Goal: Transaction & Acquisition: Purchase product/service

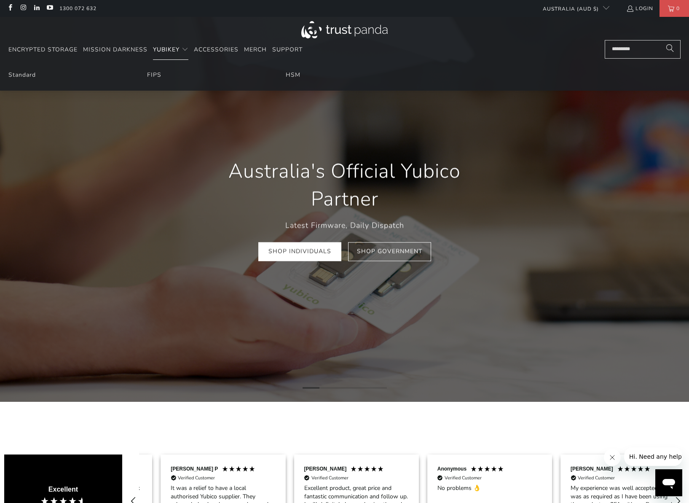
scroll to position [0, 133]
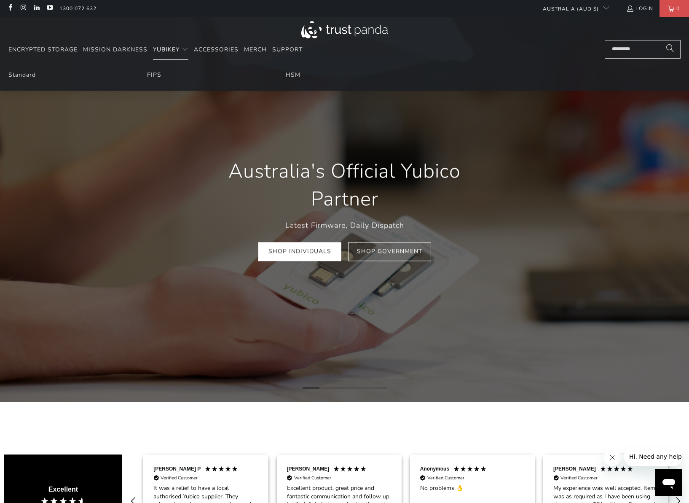
click at [165, 49] on span "YubiKey" at bounding box center [166, 50] width 27 height 8
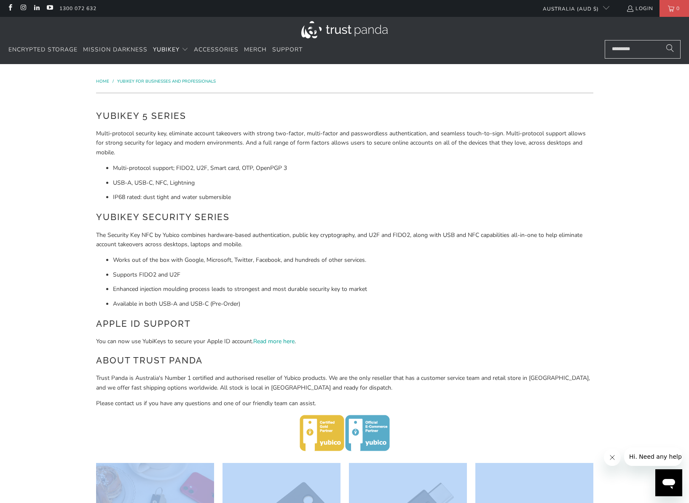
drag, startPoint x: 361, startPoint y: 252, endPoint x: 98, endPoint y: 467, distance: 339.7
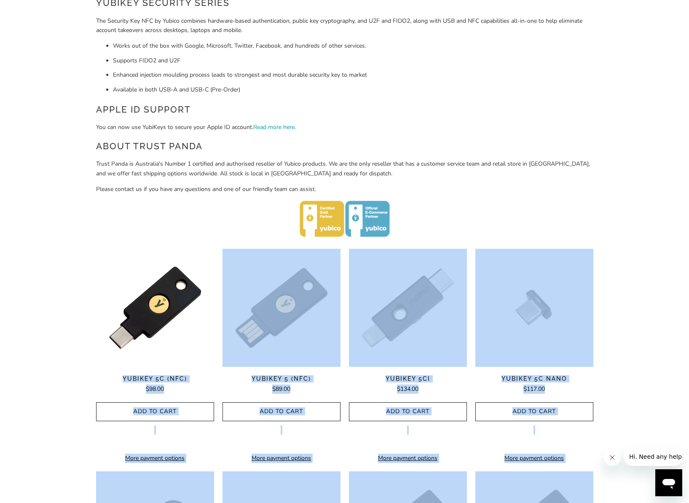
scroll to position [354, 0]
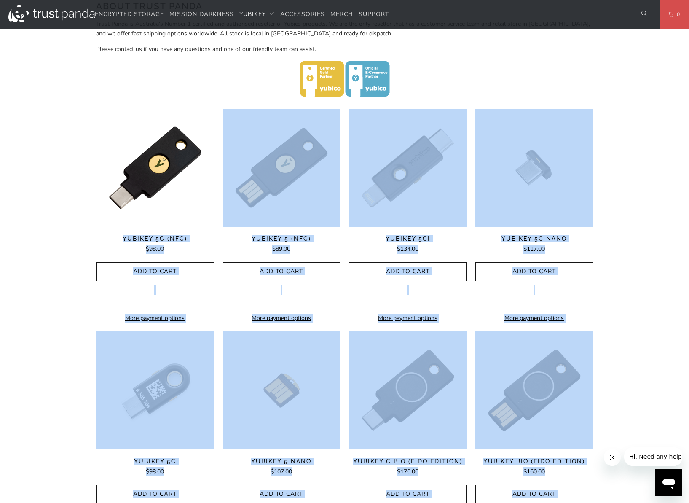
copy div "**********"
click at [628, 266] on div "Home / YubiKey for Businesses and Professionals YubiKey 5 Series Multi-protocol…" at bounding box center [344, 250] width 689 height 1080
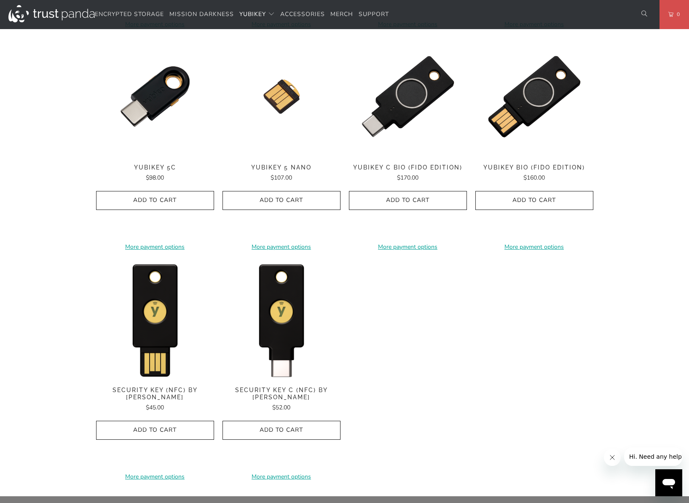
scroll to position [708, 0]
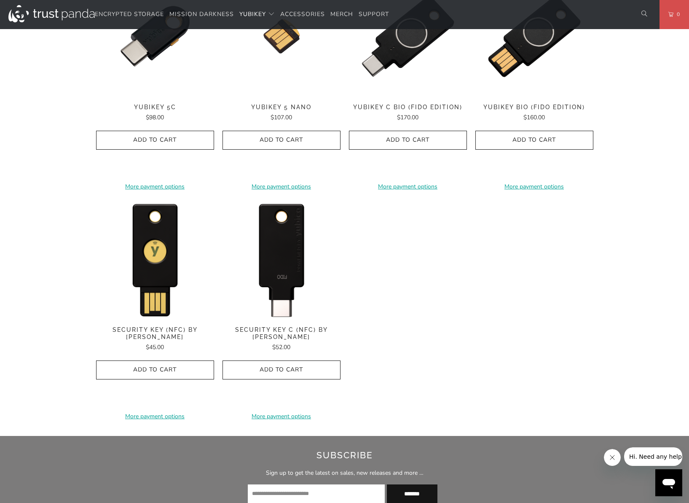
click at [277, 284] on img at bounding box center [282, 259] width 118 height 118
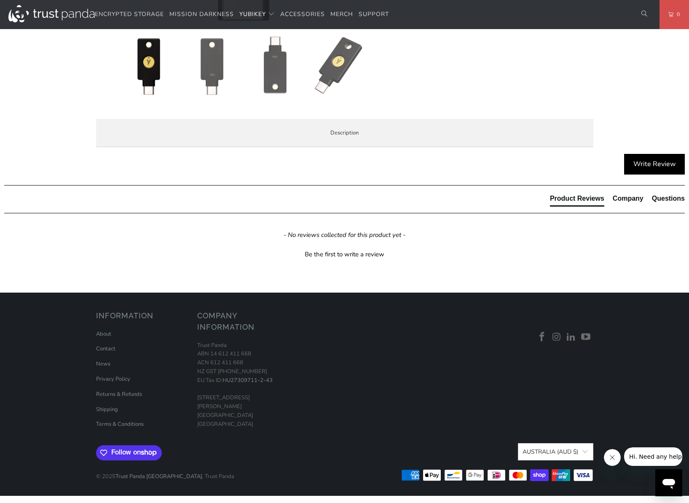
scroll to position [354, 0]
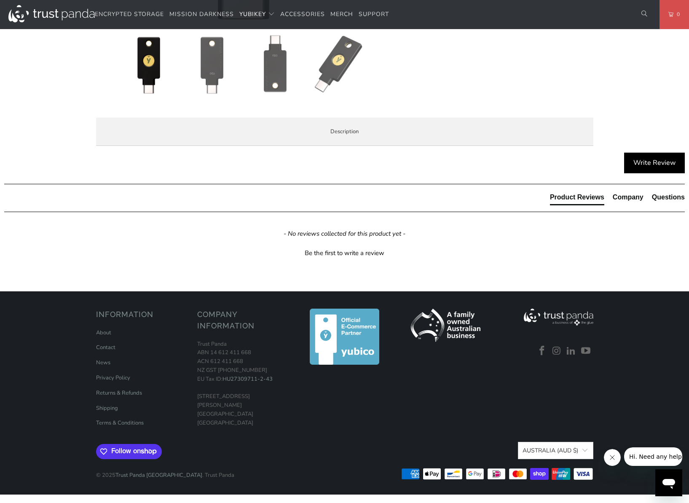
drag, startPoint x: 295, startPoint y: 425, endPoint x: 115, endPoint y: 185, distance: 299.8
click at [0, 0] on div "The Security Key C NFC by Yubico simplifies your login and secures your account…" at bounding box center [0, 0] width 0 height 0
copy div "Lor Ipsumdol Sit A CON ad Elitse doeiusmodt inci utlab etd magnaal enim adminim…"
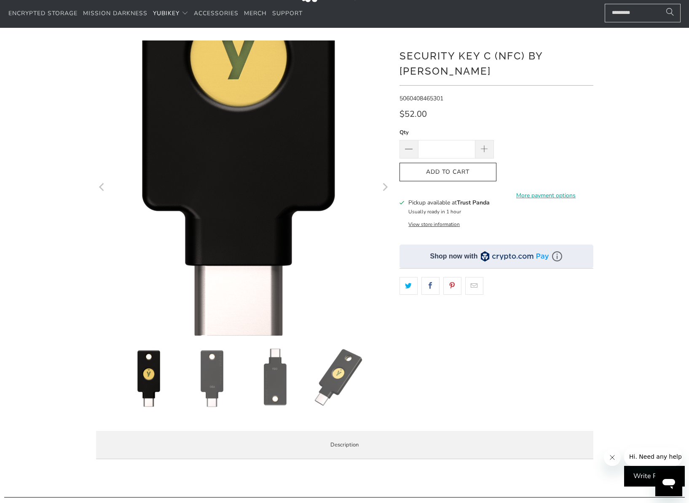
scroll to position [0, 0]
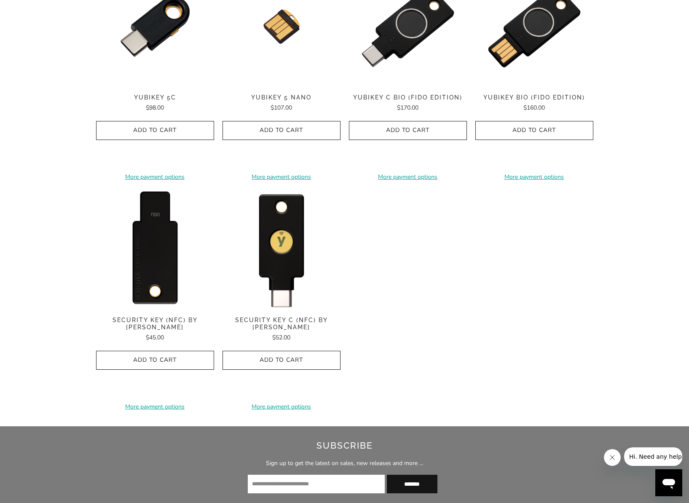
scroll to position [708, 0]
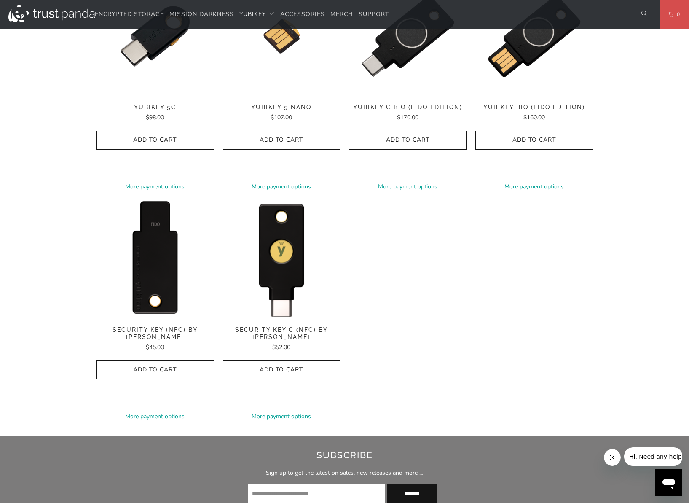
click at [155, 252] on img at bounding box center [155, 259] width 118 height 118
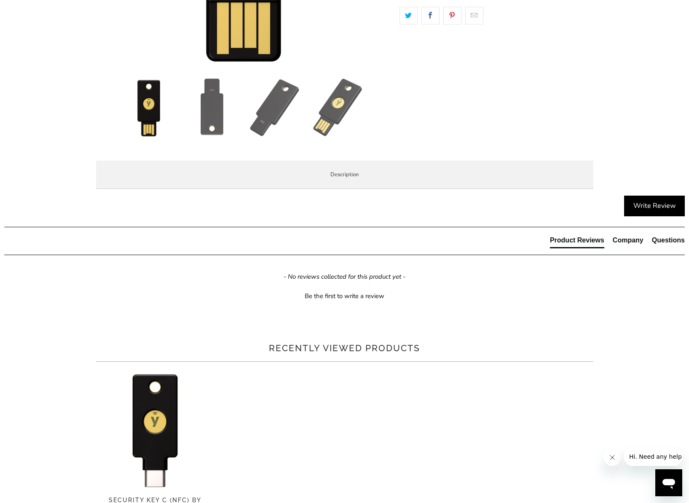
scroll to position [354, 0]
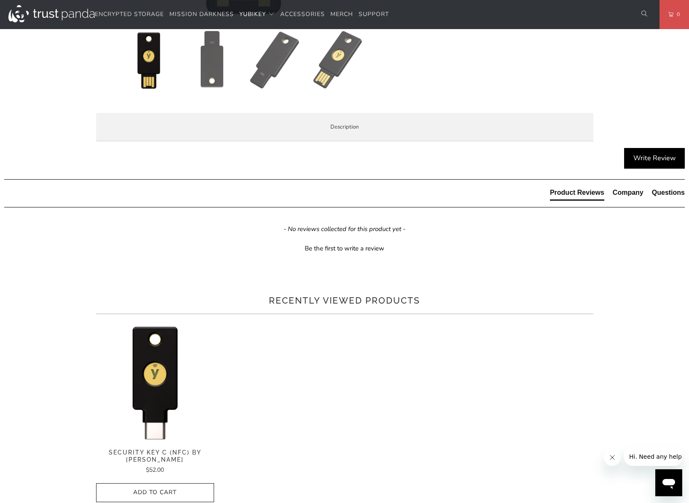
drag, startPoint x: 302, startPoint y: 427, endPoint x: 113, endPoint y: 182, distance: 309.1
click at [0, 0] on div "The Security Key NFC by [PERSON_NAME] simplifies your login and secures your ac…" at bounding box center [0, 0] width 0 height 0
copy div "Lor Ipsumdol Sit AME co Adipis elitseddoe temp incid utl etdolor magn aliquae a…"
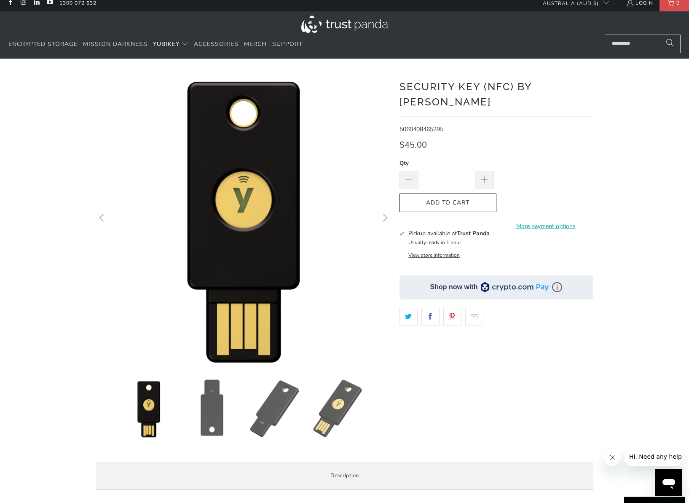
scroll to position [0, 0]
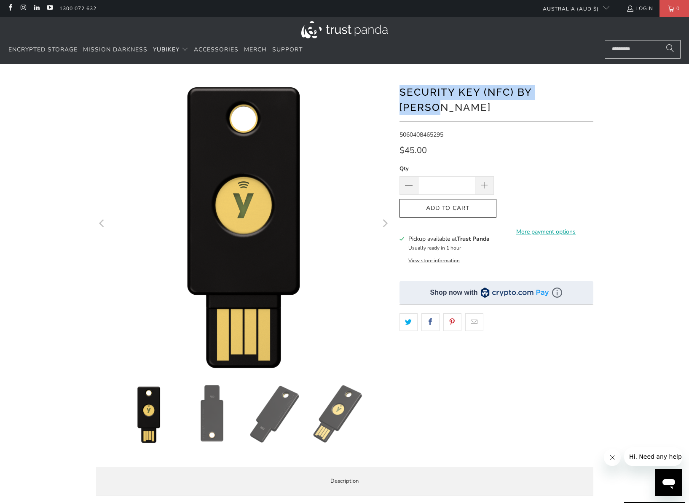
drag, startPoint x: 577, startPoint y: 96, endPoint x: 401, endPoint y: 93, distance: 175.8
click at [401, 93] on h1 "Security Key (NFC) by [PERSON_NAME]" at bounding box center [497, 99] width 194 height 32
copy h1 "Security Key (NFC) by [PERSON_NAME]"
click at [445, 201] on icon "button" at bounding box center [447, 207] width 13 height 13
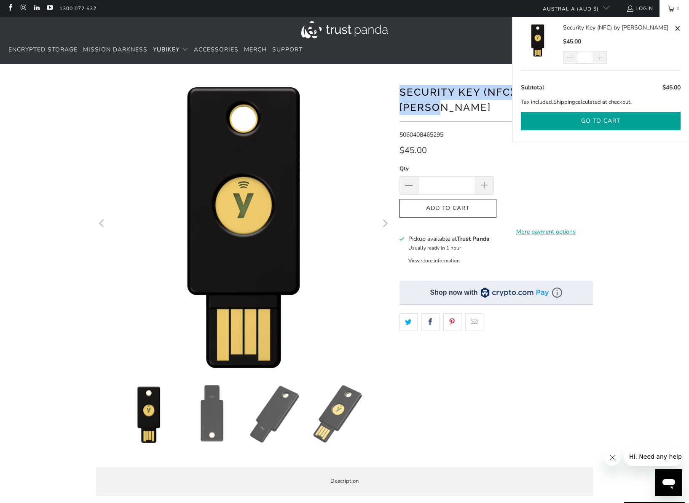
click at [590, 119] on button "Go to cart" at bounding box center [601, 121] width 160 height 19
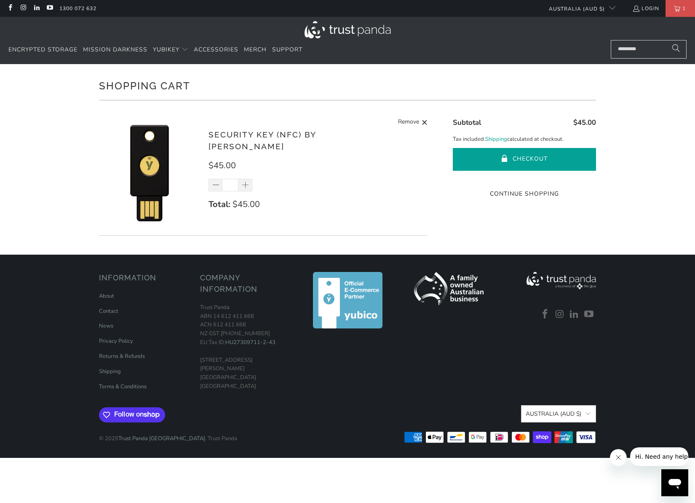
click at [494, 161] on button "Checkout" at bounding box center [524, 159] width 143 height 23
